Goal: Task Accomplishment & Management: Use online tool/utility

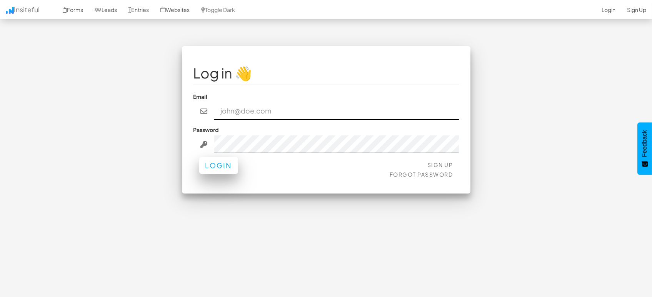
type input "[EMAIL_ADDRESS][DOMAIN_NAME]"
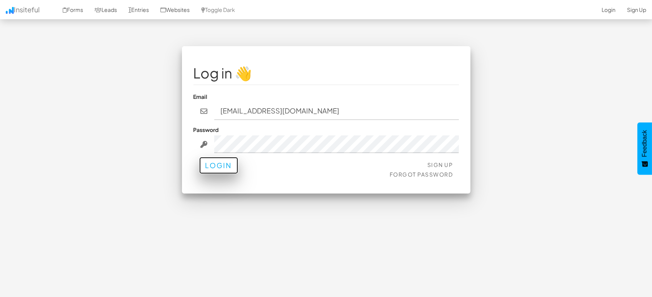
click at [212, 168] on button "Login" at bounding box center [218, 165] width 39 height 17
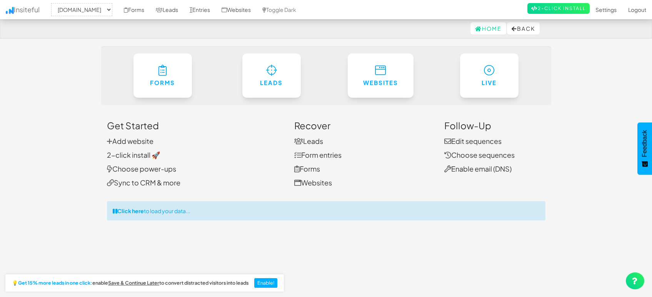
select select "1505"
click at [167, 8] on link "Leads" at bounding box center [167, 9] width 34 height 19
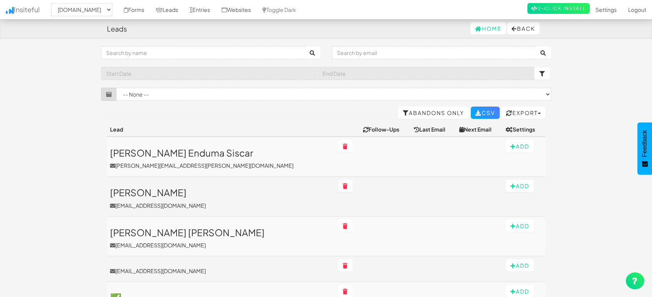
select select "1505"
click at [196, 9] on link "Entries" at bounding box center [200, 9] width 32 height 19
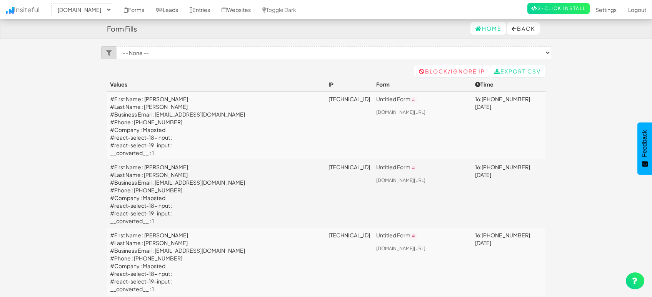
select select "1505"
